Goal: Book appointment/travel/reservation

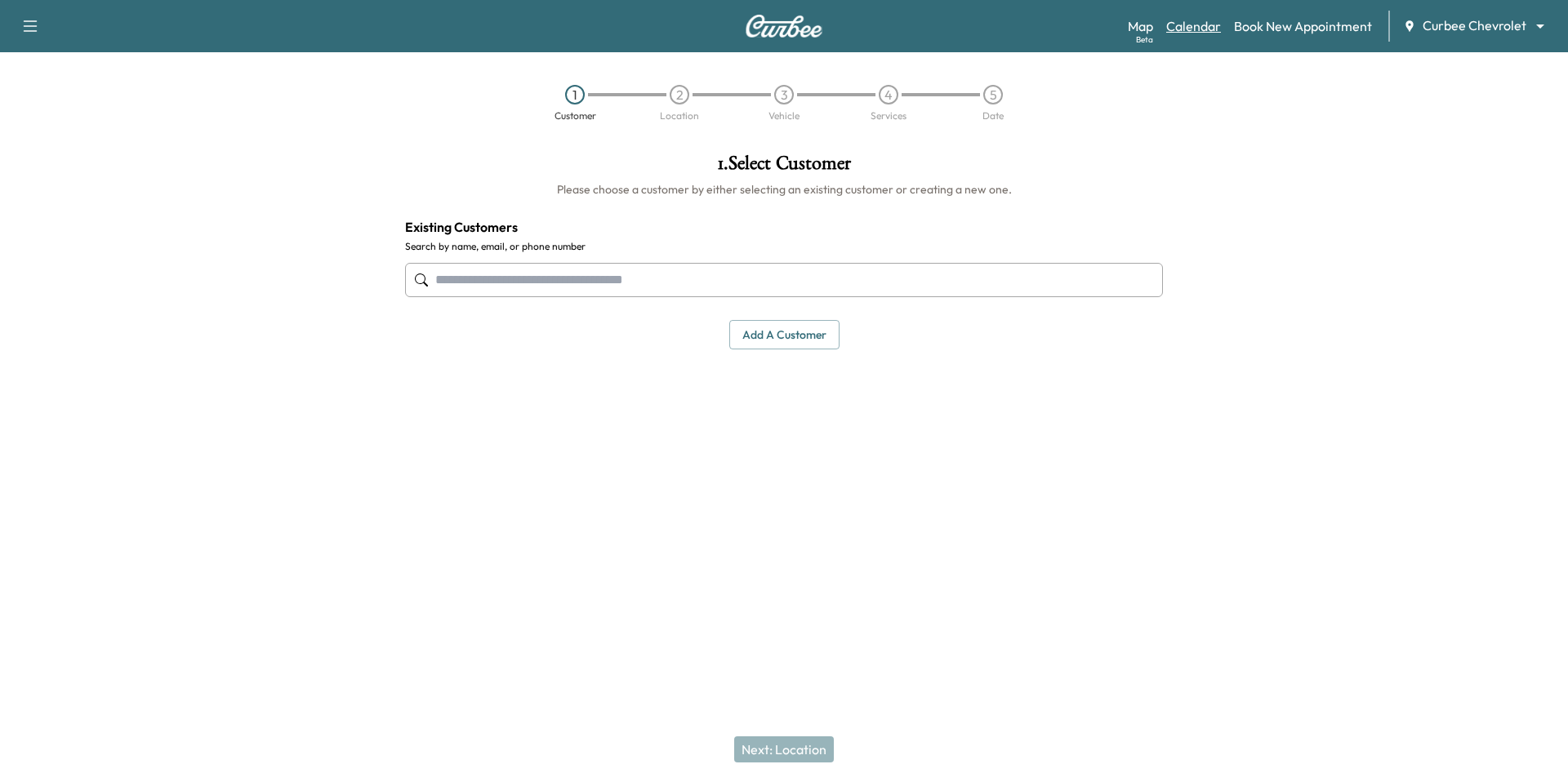
click at [1185, 30] on link "Calendar" at bounding box center [1193, 26] width 55 height 20
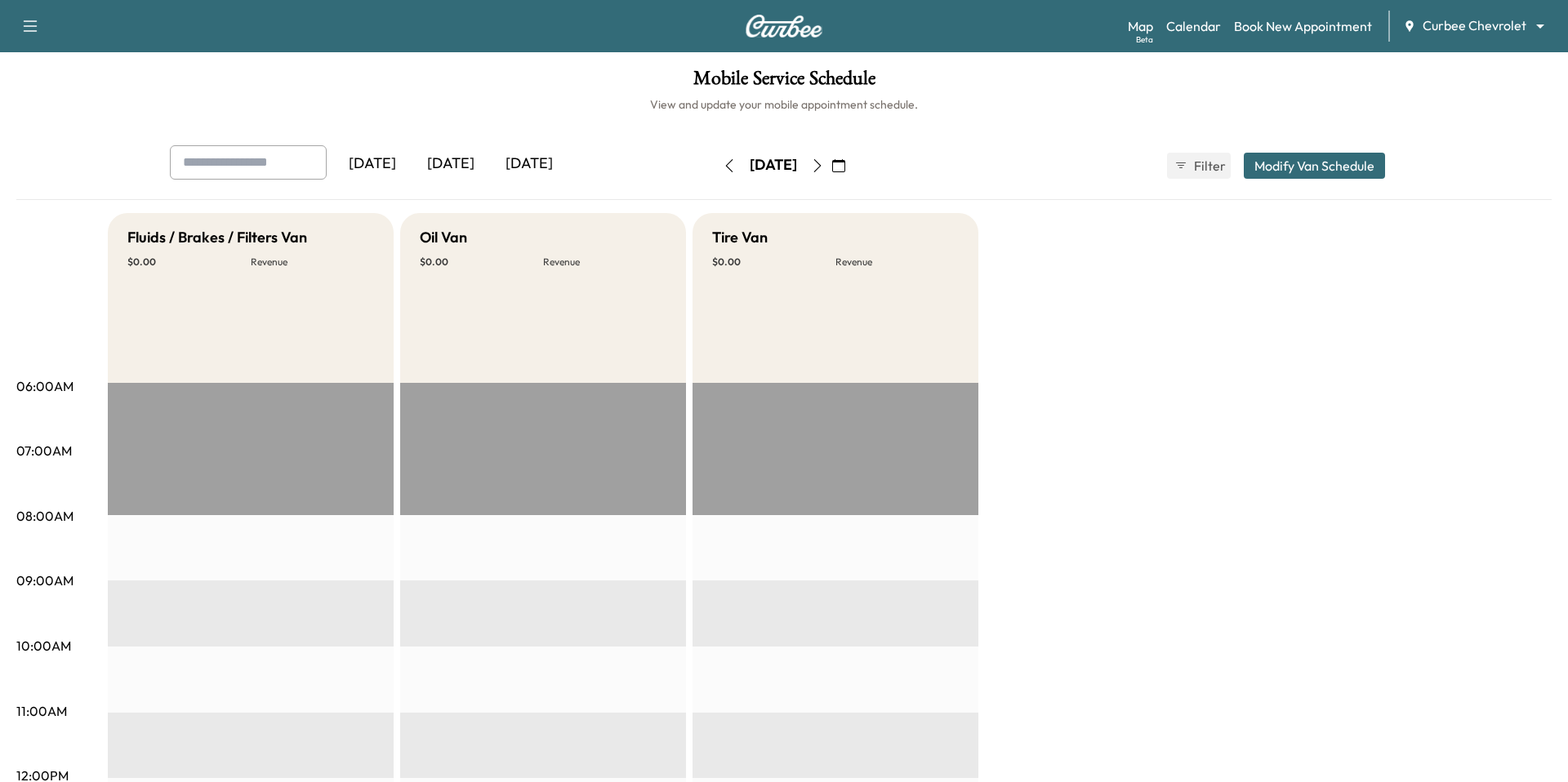
click at [715, 174] on button "button" at bounding box center [729, 166] width 28 height 26
click at [853, 162] on button "button" at bounding box center [839, 166] width 28 height 26
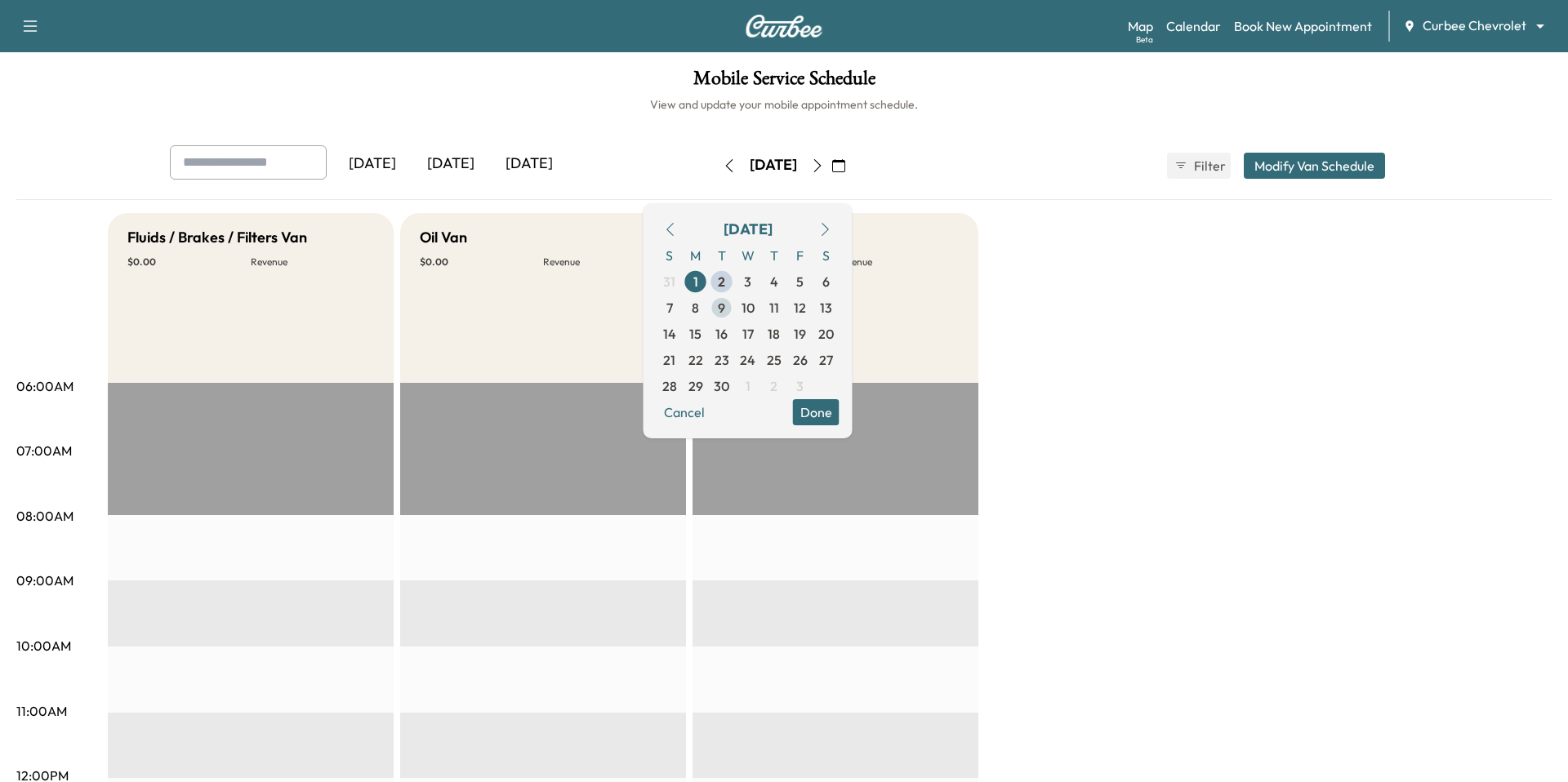
click at [725, 306] on span "9" at bounding box center [721, 308] width 7 height 20
click at [677, 231] on icon "button" at bounding box center [670, 230] width 13 height 13
click at [802, 277] on span "1" at bounding box center [800, 281] width 5 height 20
